Goal: Task Accomplishment & Management: Manage account settings

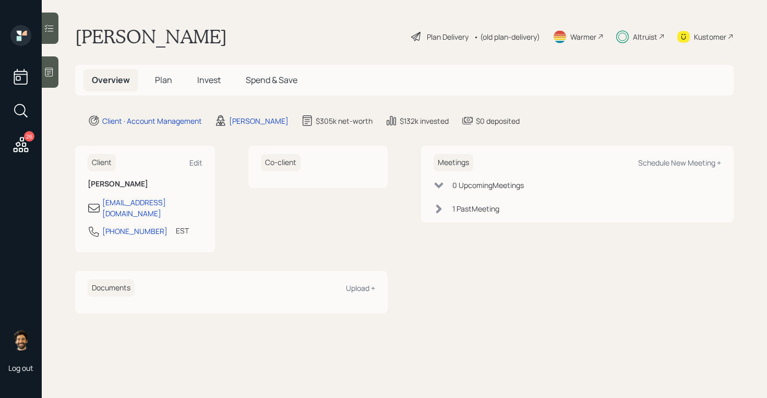
click at [207, 85] on span "Invest" at bounding box center [208, 79] width 23 height 11
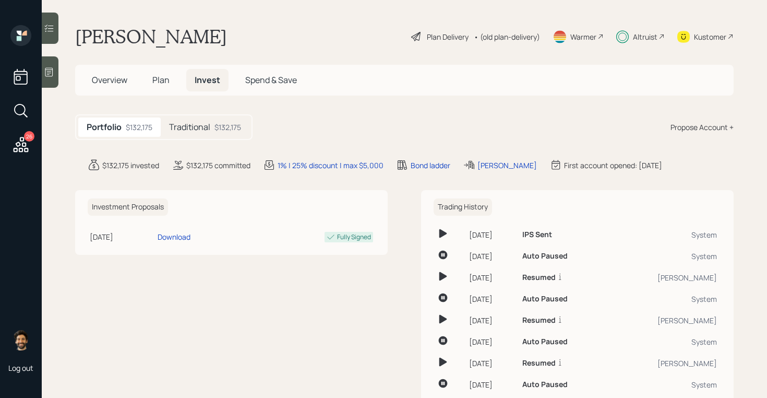
click at [647, 33] on div "Altruist" at bounding box center [645, 36] width 25 height 11
click at [213, 130] on div "Traditional $132,175" at bounding box center [205, 126] width 89 height 19
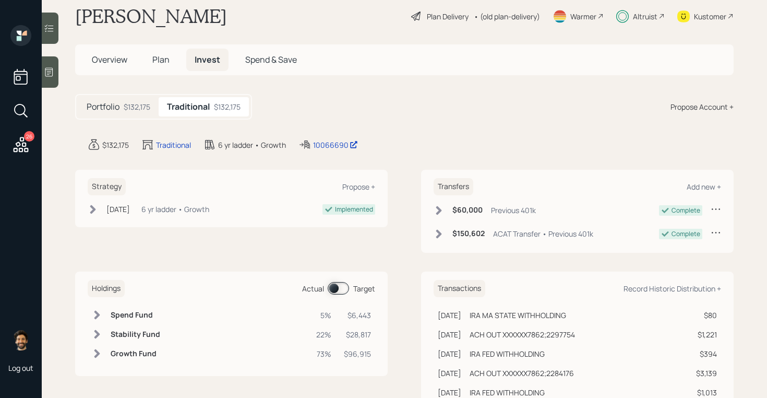
scroll to position [15, 0]
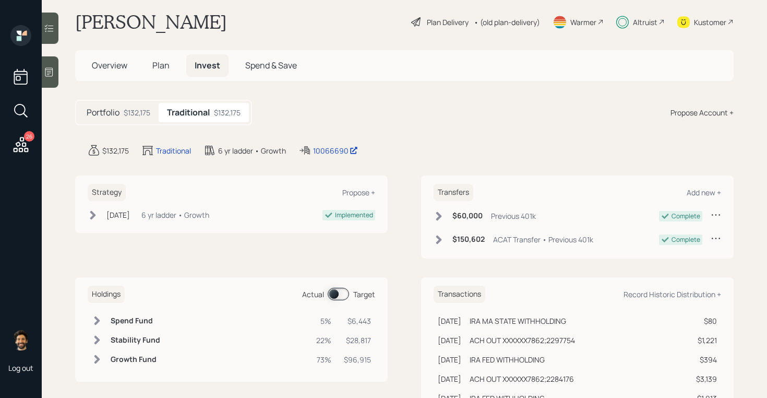
click at [157, 61] on span "Plan" at bounding box center [160, 64] width 17 height 11
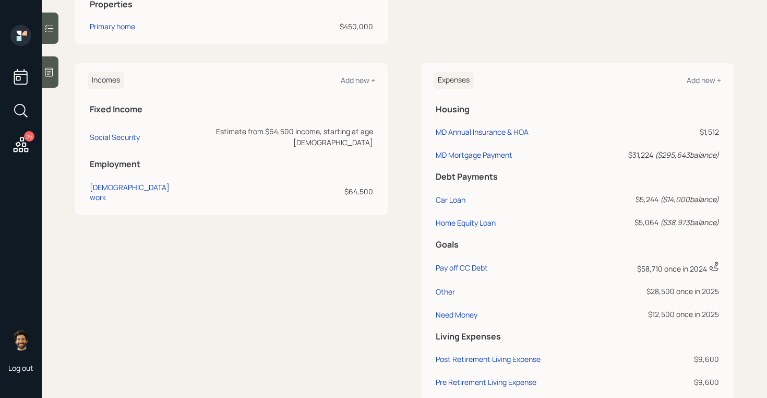
scroll to position [459, 0]
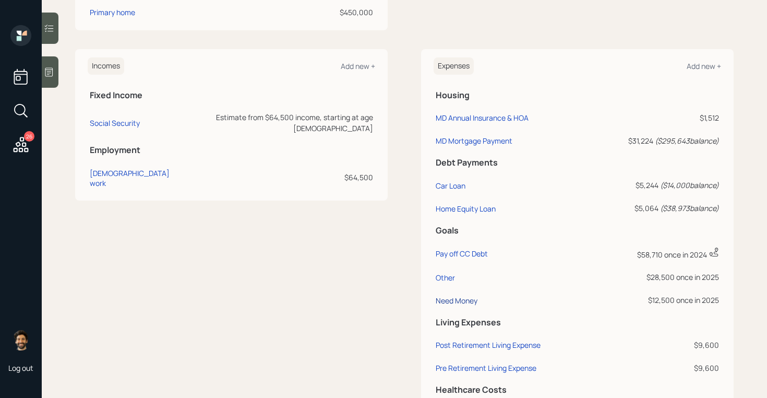
click at [454, 303] on div "Need Money" at bounding box center [457, 300] width 42 height 10
select select "0"
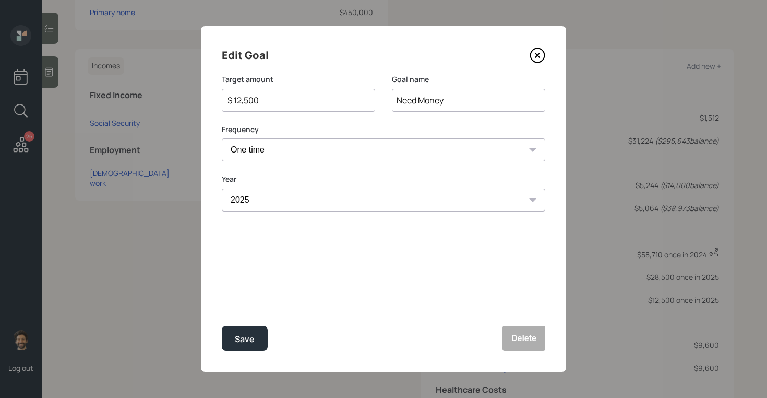
click at [266, 103] on input "$ 12,500" at bounding box center [294, 100] width 136 height 13
click at [238, 329] on button "Save" at bounding box center [245, 338] width 46 height 25
type input "$ 12,500"
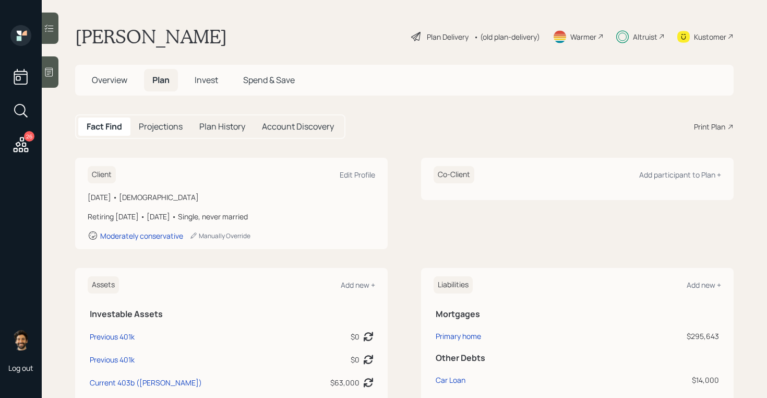
click at [208, 79] on span "Invest" at bounding box center [206, 79] width 23 height 11
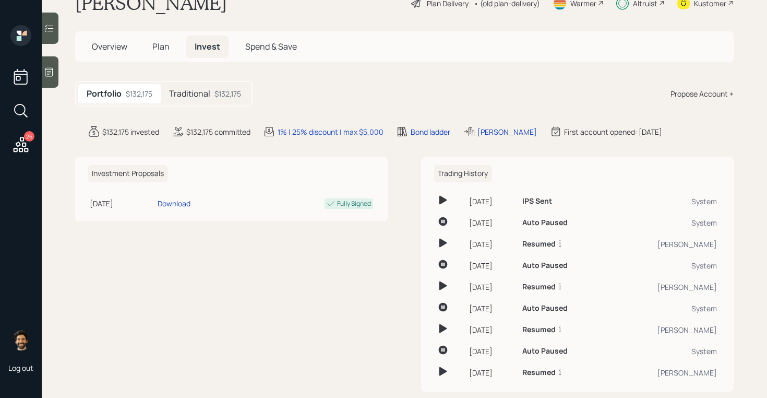
click at [208, 96] on h5 "Traditional" at bounding box center [189, 94] width 41 height 10
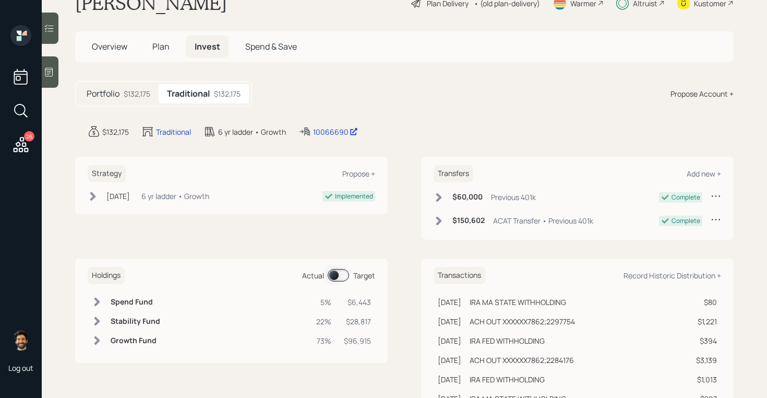
scroll to position [77, 0]
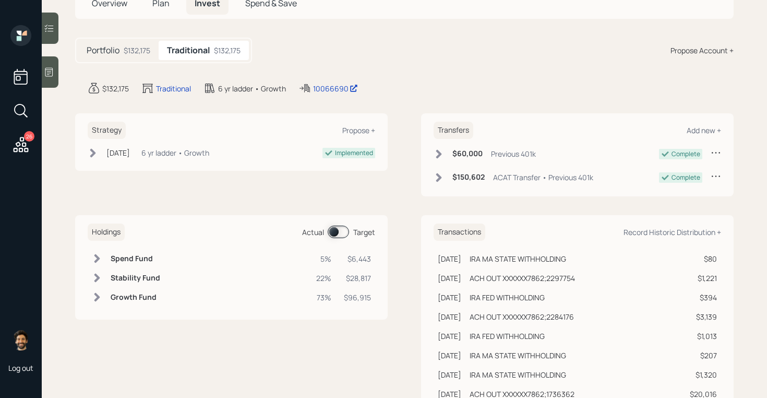
click at [338, 233] on span at bounding box center [338, 231] width 21 height 13
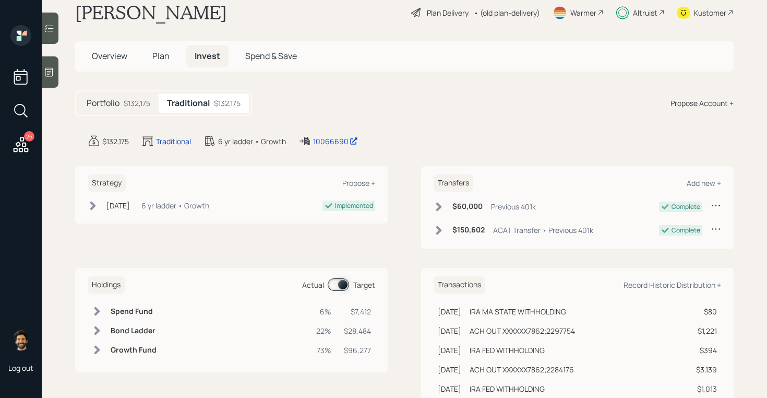
scroll to position [0, 0]
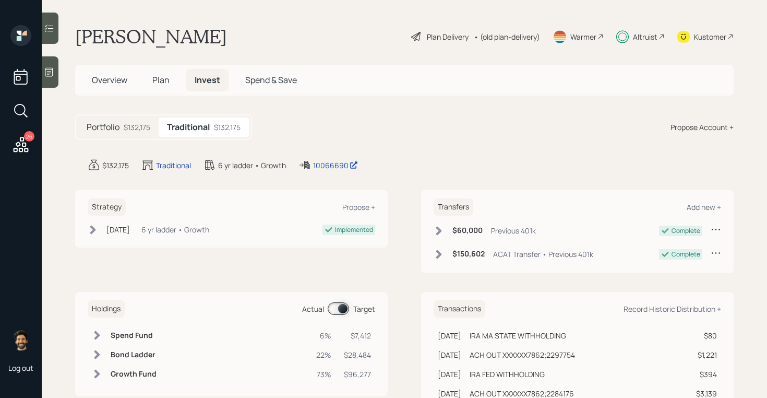
click at [49, 29] on icon at bounding box center [49, 28] width 10 height 10
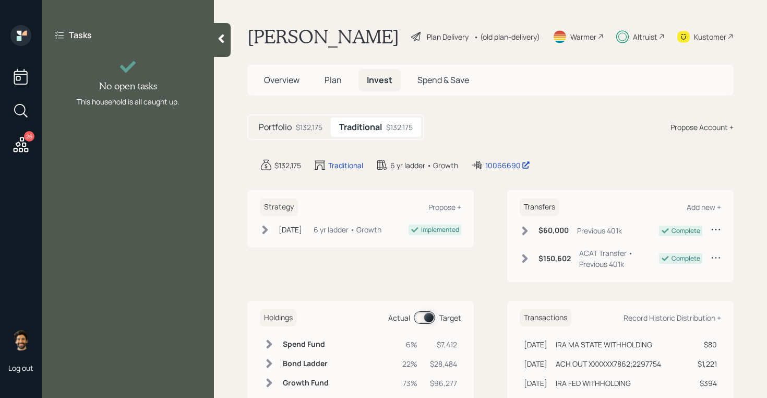
click at [221, 43] on icon at bounding box center [221, 38] width 10 height 10
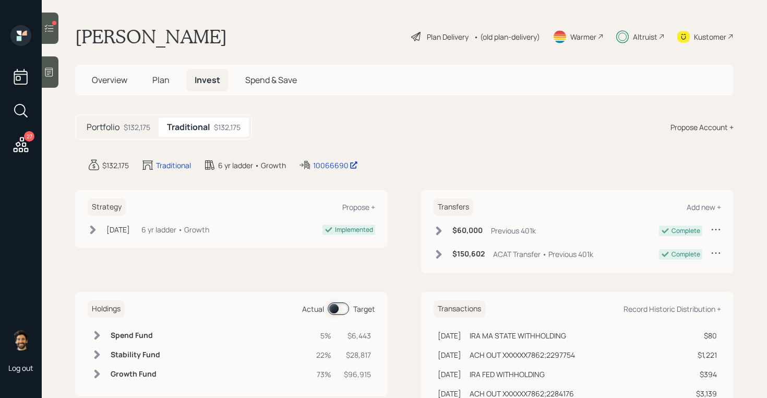
click at [46, 19] on div at bounding box center [50, 28] width 17 height 31
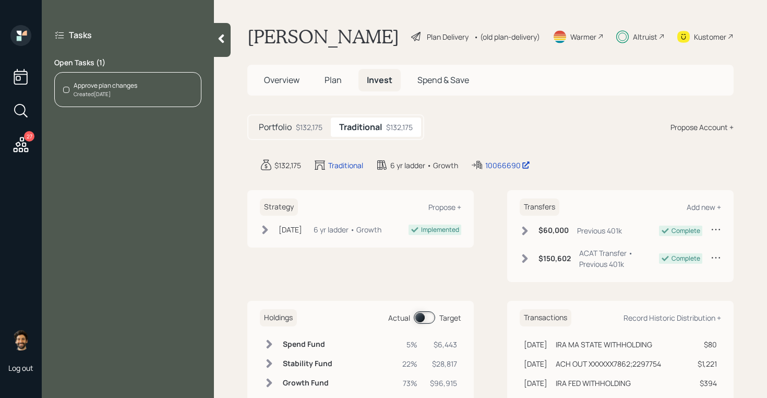
click at [153, 90] on div "Approve plan changes Created Today" at bounding box center [127, 89] width 147 height 35
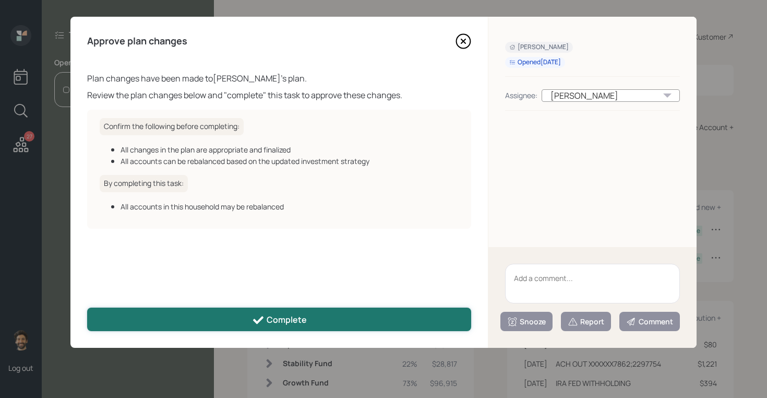
click at [288, 325] on div "Complete" at bounding box center [279, 320] width 55 height 13
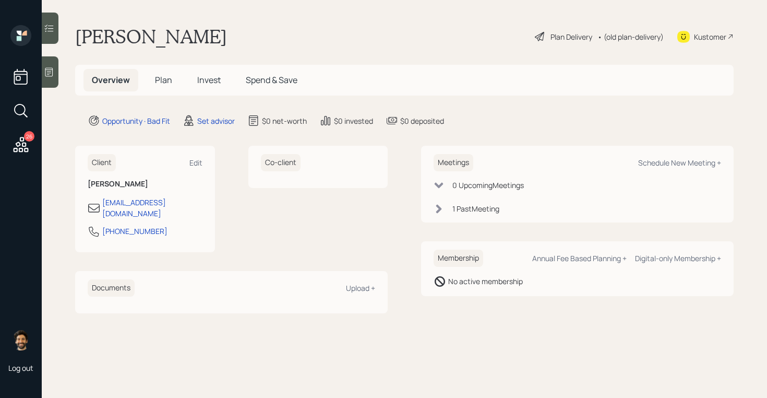
click at [205, 82] on span "Invest" at bounding box center [208, 79] width 23 height 11
